Goal: Transaction & Acquisition: Purchase product/service

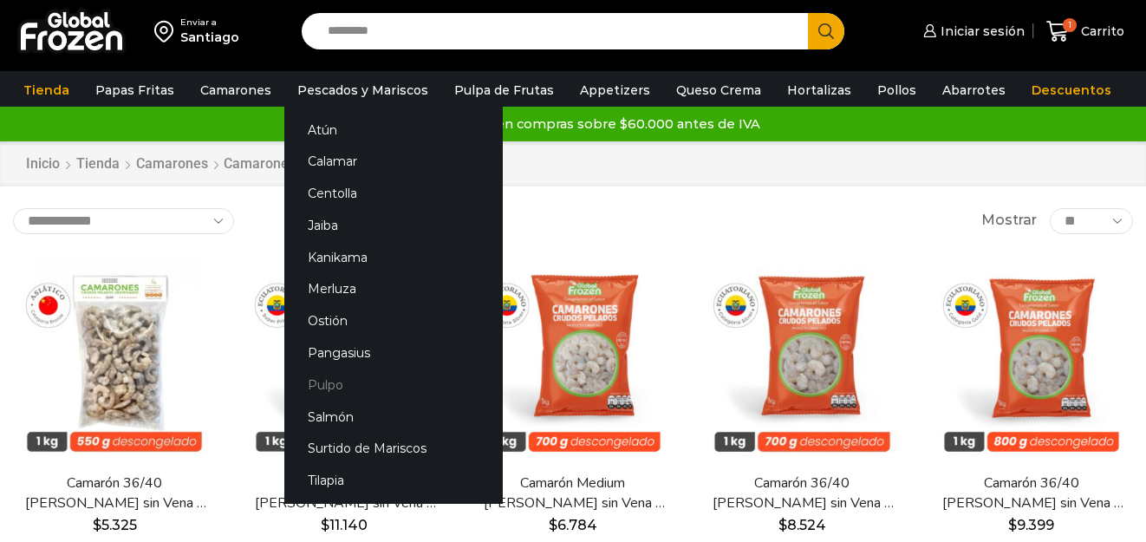
drag, startPoint x: 334, startPoint y: 377, endPoint x: 391, endPoint y: 382, distance: 57.4
click at [333, 378] on link "Pulpo" at bounding box center [393, 384] width 218 height 32
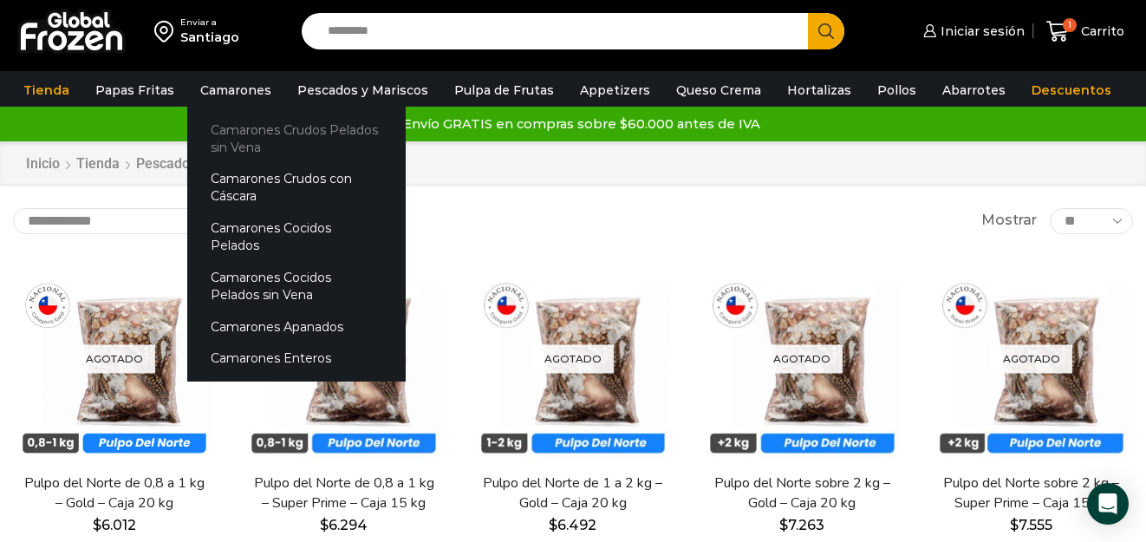
click at [233, 130] on link "Camarones Crudos Pelados sin Vena" at bounding box center [296, 138] width 218 height 49
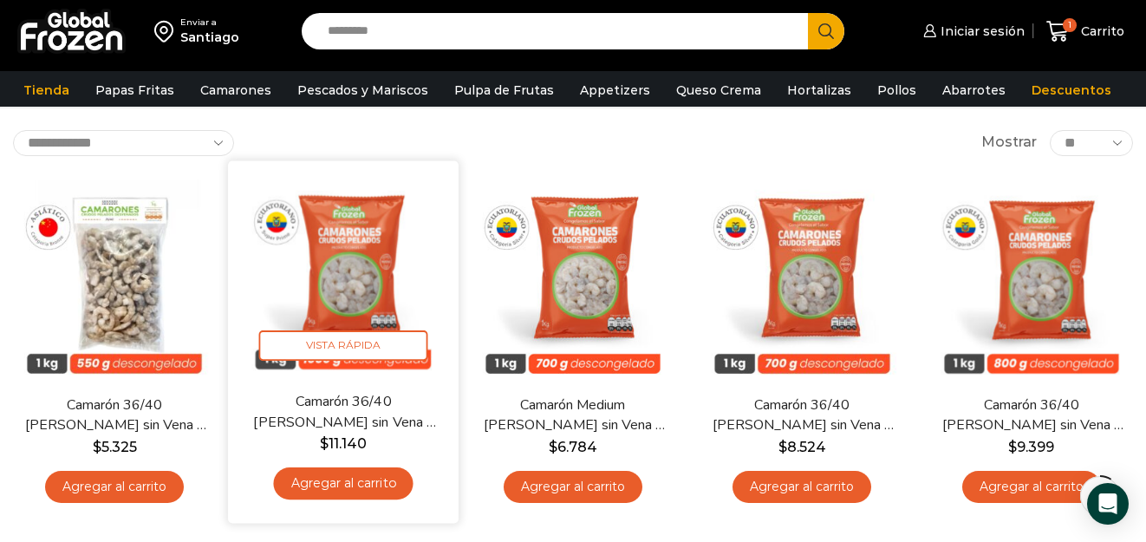
click at [350, 478] on link "Agregar al carrito" at bounding box center [344, 483] width 140 height 32
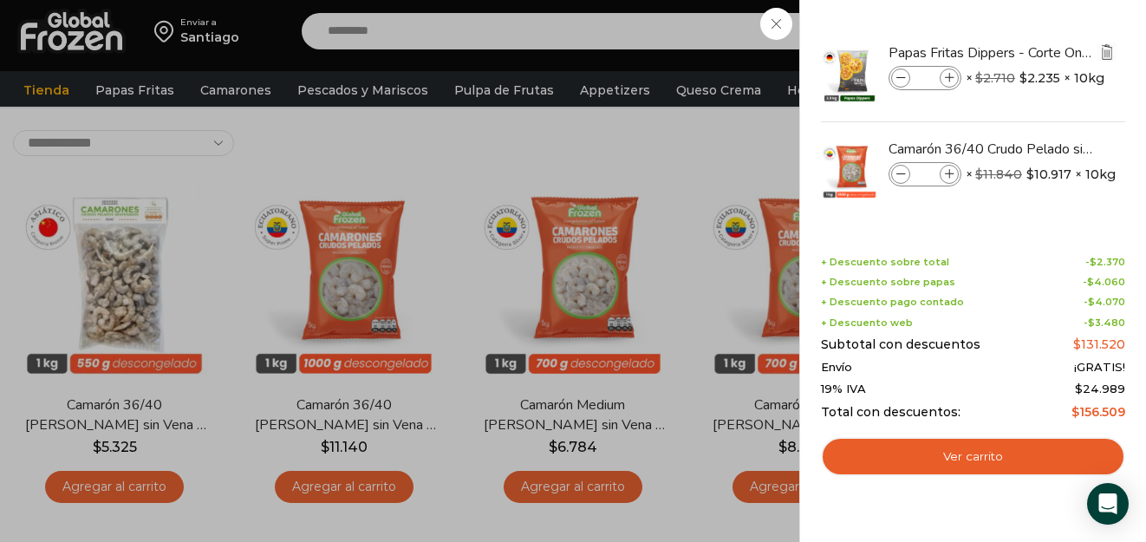
click at [1108, 50] on img "Eliminar Papas Fritas Dippers - Corte Ondulado - Caja 10 kg del carrito" at bounding box center [1107, 52] width 16 height 16
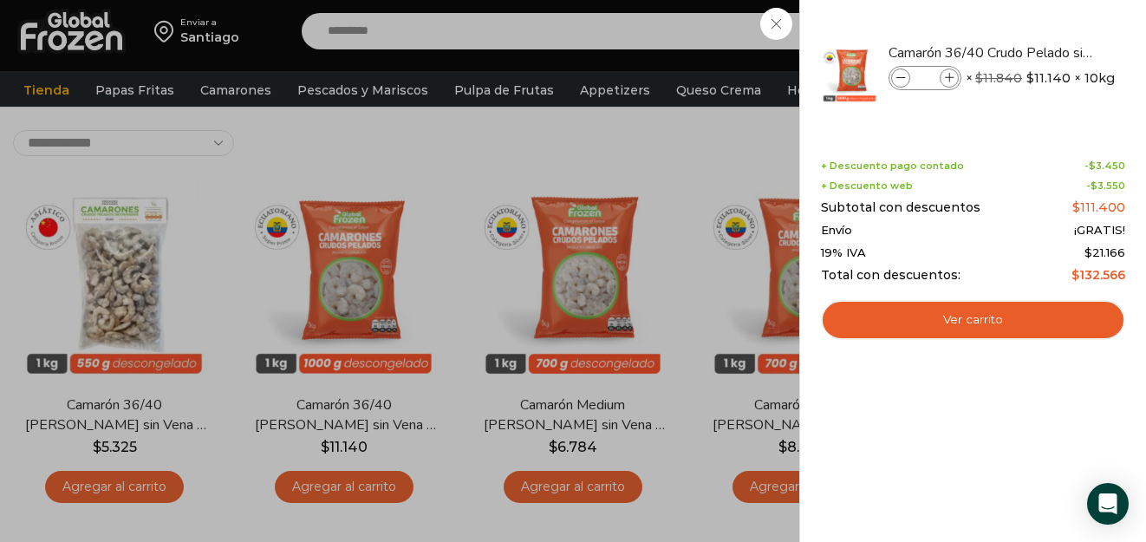
click at [1042, 16] on div "1 Carrito 1 1 Shopping Cart *" at bounding box center [1085, 31] width 87 height 41
